Goal: Information Seeking & Learning: Learn about a topic

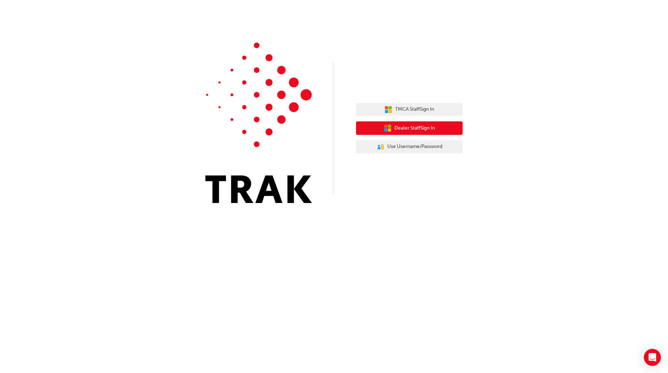
click at [418, 127] on span "Dealer Staff Sign In" at bounding box center [414, 128] width 40 height 8
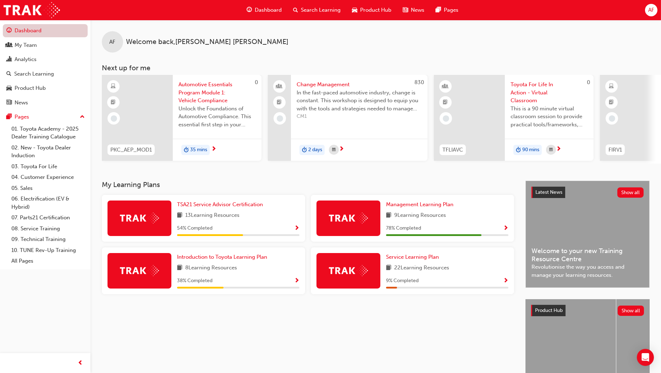
click at [38, 32] on link "Dashboard" at bounding box center [45, 30] width 85 height 13
click at [301, 10] on span "Search Learning" at bounding box center [321, 10] width 40 height 8
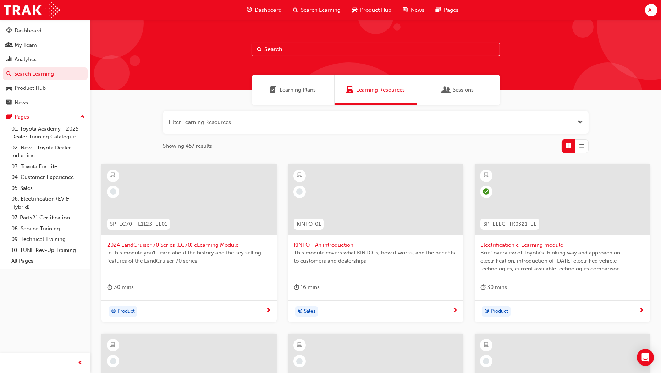
click at [301, 93] on span "Learning Plans" at bounding box center [298, 90] width 36 height 8
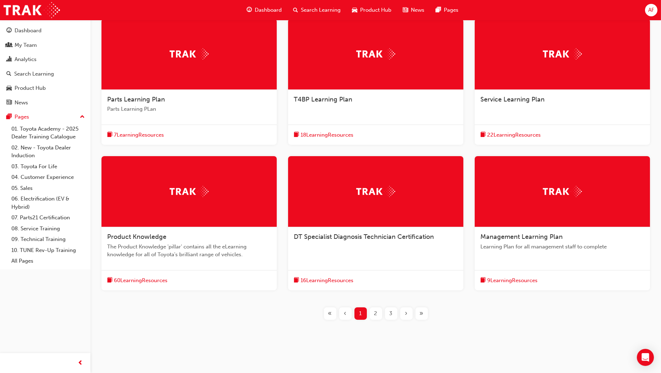
scroll to position [150, 0]
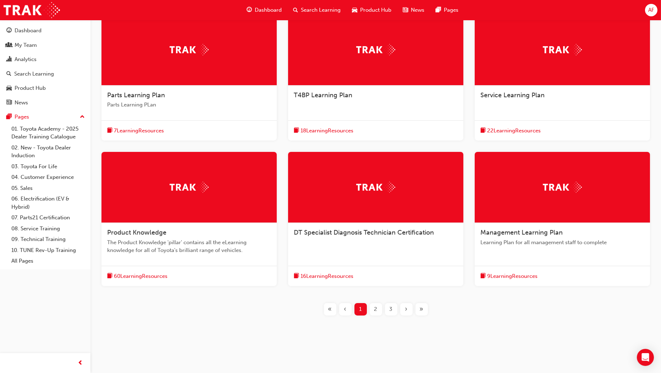
click at [372, 230] on span "DT Specialist Diagnosis Technician Certification" at bounding box center [364, 233] width 140 height 8
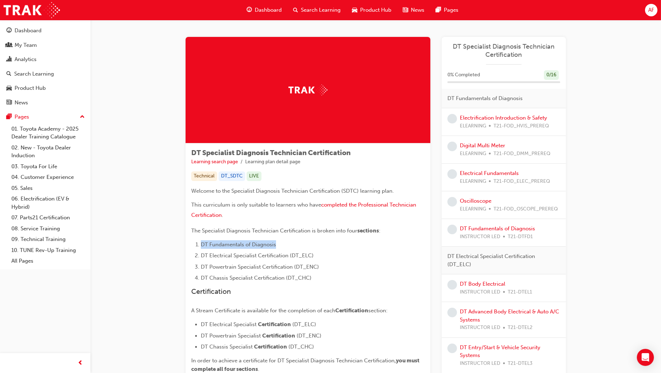
drag, startPoint x: 282, startPoint y: 244, endPoint x: 182, endPoint y: 244, distance: 100.5
click at [182, 244] on div "DT Specialist Diagnosis Technician Certification Learning search page Learning …" at bounding box center [375, 359] width 403 height 644
drag, startPoint x: 182, startPoint y: 244, endPoint x: 236, endPoint y: 256, distance: 55.4
click at [236, 256] on span "DT Electrical Specialist Certification (DT_ELC)" at bounding box center [257, 255] width 113 height 6
click at [278, 10] on span "Dashboard" at bounding box center [268, 10] width 27 height 8
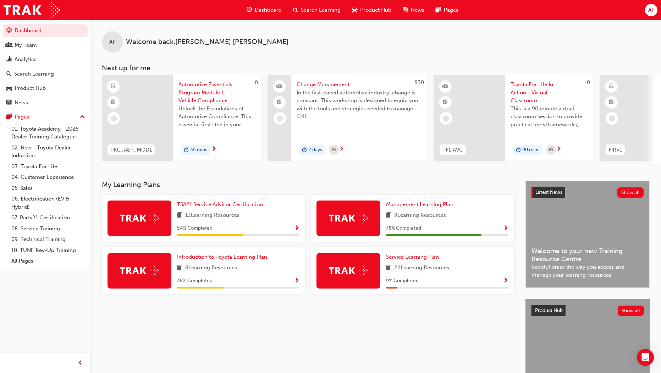
click at [326, 11] on span "Search Learning" at bounding box center [321, 10] width 40 height 8
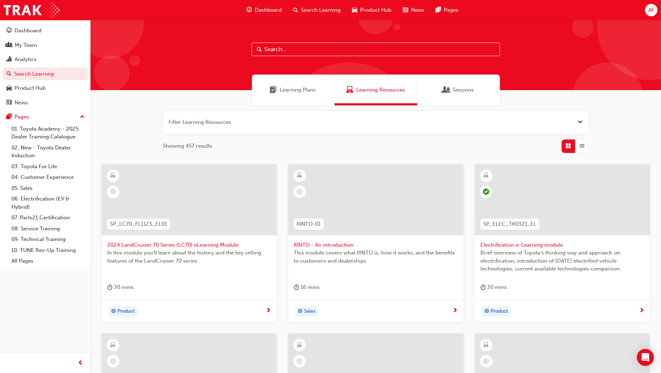
click at [299, 93] on span "Learning Plans" at bounding box center [298, 90] width 36 height 8
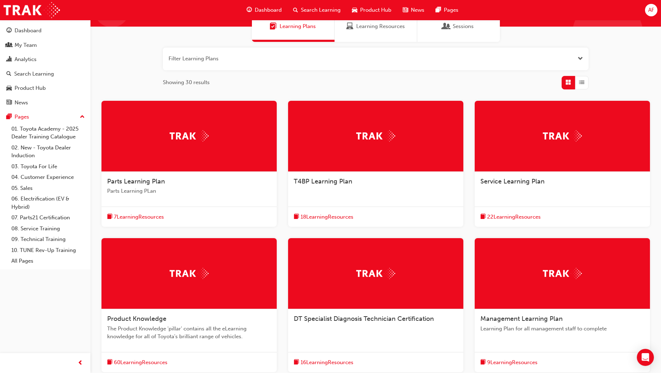
scroll to position [79, 0]
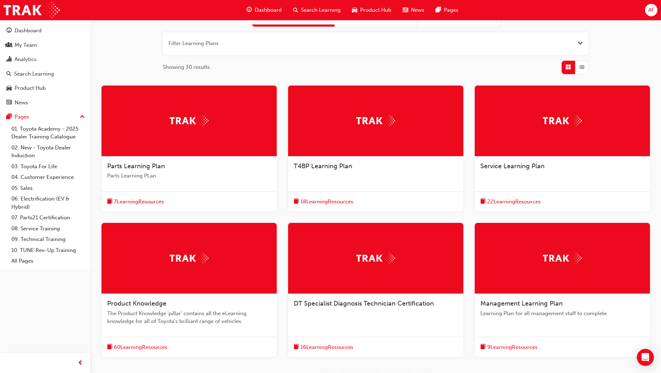
click at [365, 262] on img at bounding box center [375, 258] width 39 height 11
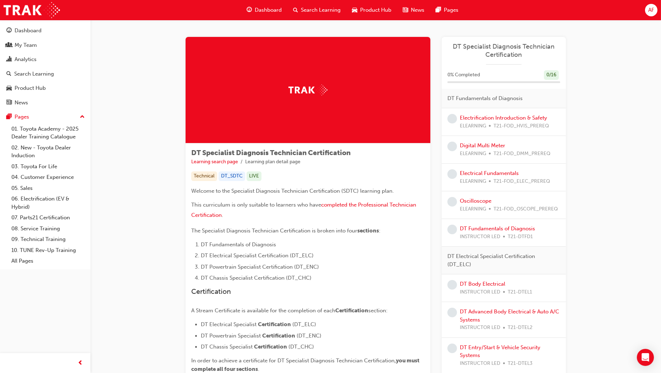
click at [648, 13] on div "AF" at bounding box center [651, 10] width 12 height 12
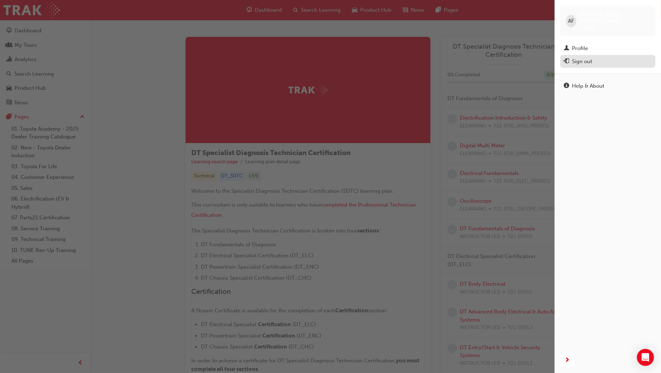
click at [577, 58] on div "Sign out" at bounding box center [582, 62] width 20 height 8
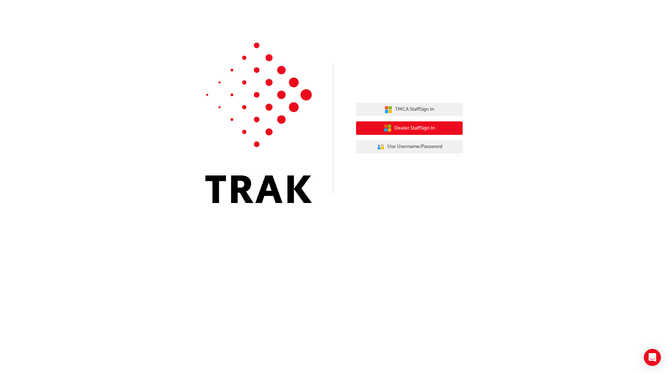
click at [437, 134] on button "Dealer Staff Sign In" at bounding box center [409, 127] width 107 height 13
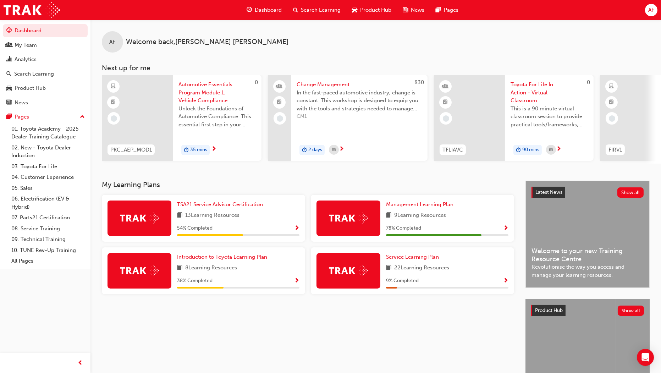
click at [646, 10] on div "AF" at bounding box center [651, 10] width 12 height 12
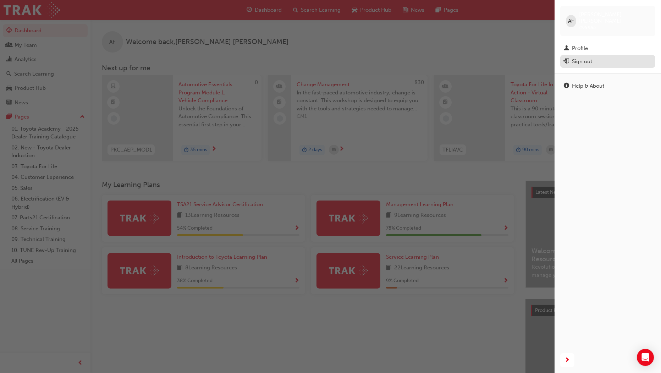
click at [587, 58] on div "Sign out" at bounding box center [582, 62] width 20 height 8
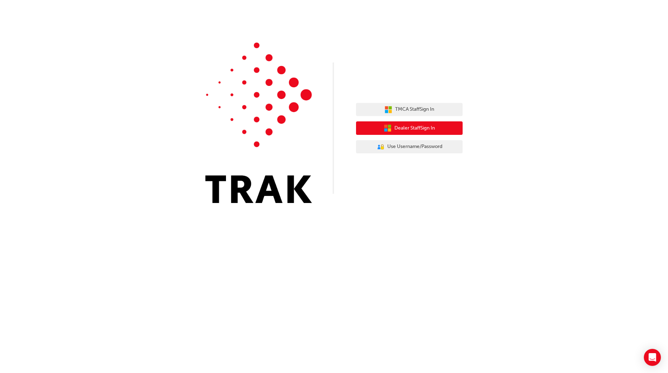
click at [429, 129] on span "Dealer Staff Sign In" at bounding box center [414, 128] width 40 height 8
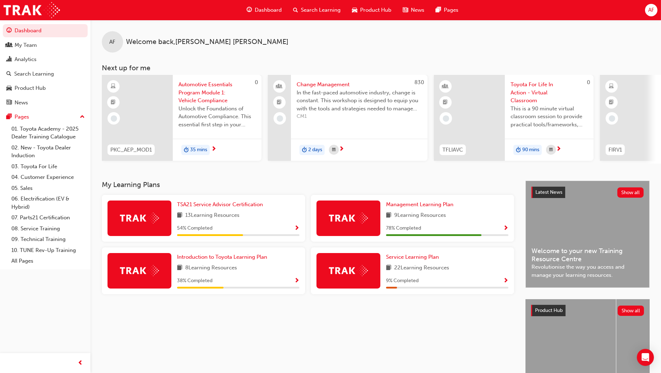
click at [649, 13] on span "AF" at bounding box center [652, 10] width 6 height 8
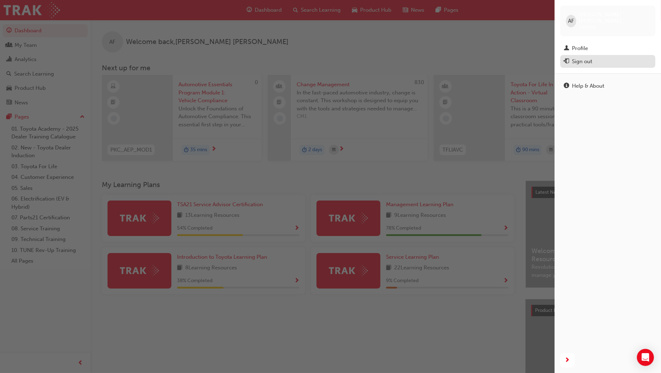
click at [587, 59] on div "Sign out" at bounding box center [582, 62] width 20 height 8
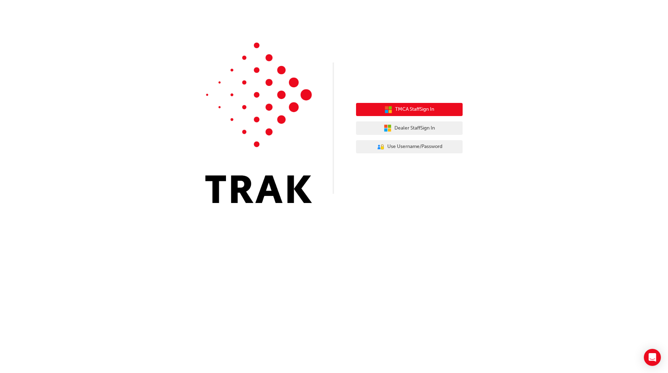
click at [416, 111] on span "TMCA Staff Sign In" at bounding box center [414, 109] width 39 height 8
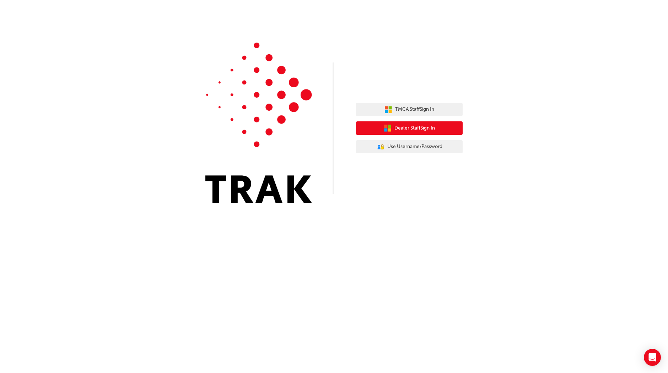
click at [435, 129] on button "Dealer Staff Sign In" at bounding box center [409, 127] width 107 height 13
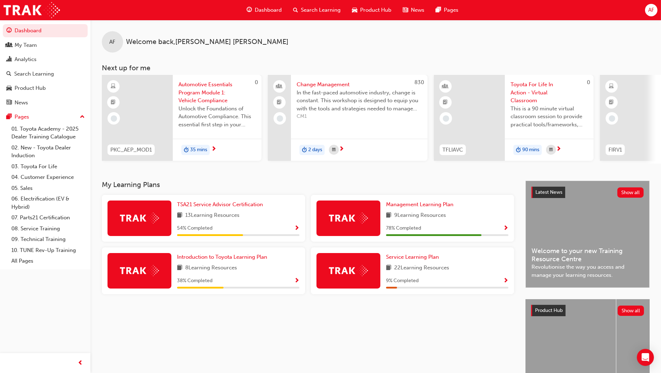
click at [659, 35] on div "AF Welcome back , [PERSON_NAME]" at bounding box center [376, 36] width 571 height 33
